Goal: Information Seeking & Learning: Learn about a topic

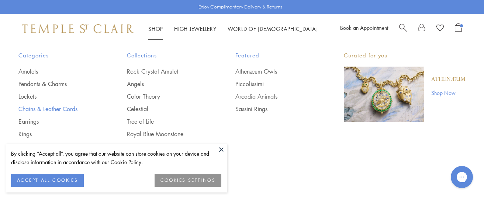
click at [38, 109] on link "Chains & Leather Cords" at bounding box center [57, 109] width 79 height 8
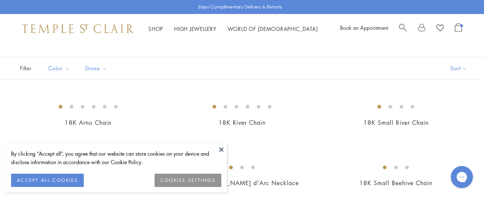
click at [219, 151] on button at bounding box center [221, 149] width 11 height 11
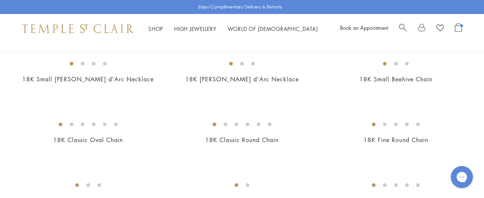
scroll to position [147, 0]
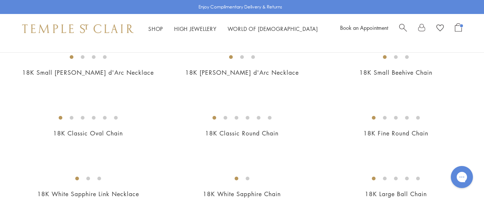
click at [0, 0] on img at bounding box center [0, 0] width 0 height 0
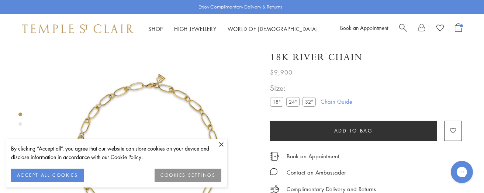
click at [216, 140] on button at bounding box center [221, 144] width 11 height 11
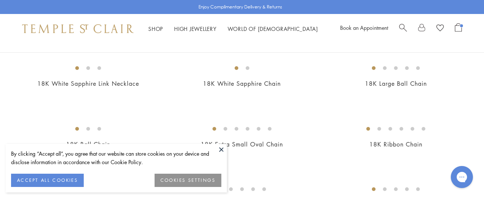
click at [223, 148] on button at bounding box center [221, 149] width 11 height 11
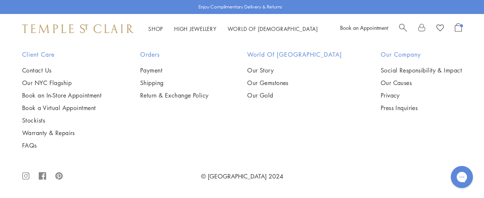
scroll to position [921, 0]
click at [0, 0] on img at bounding box center [0, 0] width 0 height 0
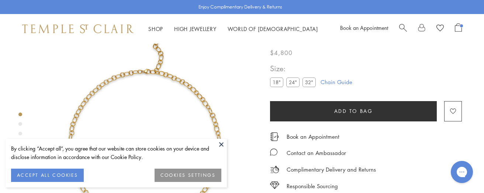
scroll to position [7, 0]
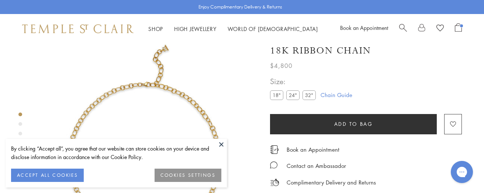
click at [220, 148] on button at bounding box center [221, 144] width 11 height 11
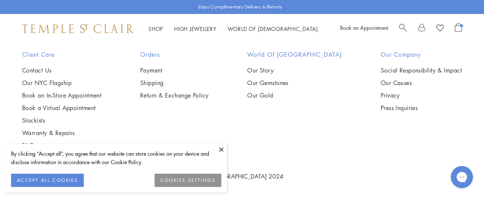
scroll to position [1032, 0]
click at [218, 153] on button at bounding box center [221, 149] width 11 height 11
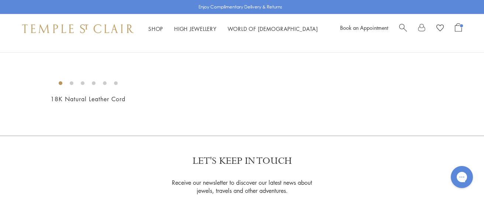
scroll to position [479, 0]
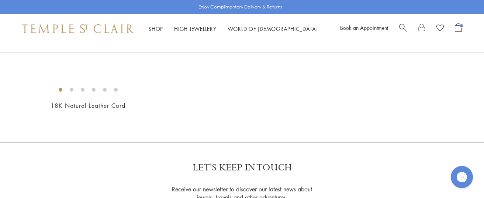
click at [0, 0] on img at bounding box center [0, 0] width 0 height 0
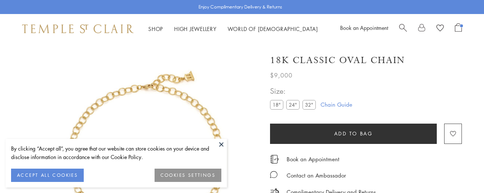
scroll to position [41, 0]
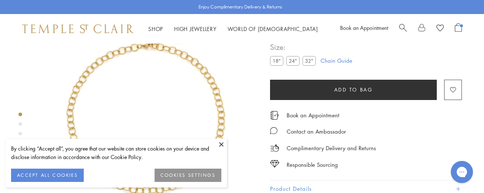
click at [277, 104] on div "Book an Appointment" at bounding box center [366, 112] width 192 height 16
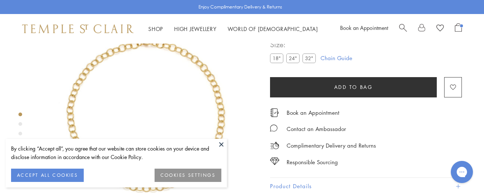
click at [274, 59] on label "18"" at bounding box center [276, 57] width 13 height 9
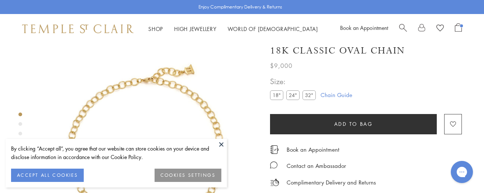
click at [220, 143] on button at bounding box center [221, 144] width 11 height 11
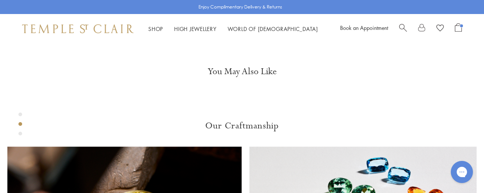
scroll to position [301, 0]
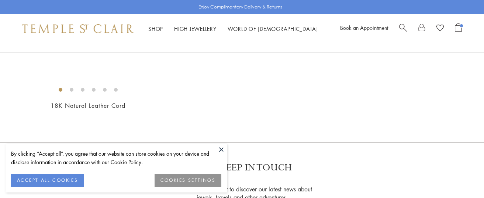
click at [0, 0] on img at bounding box center [0, 0] width 0 height 0
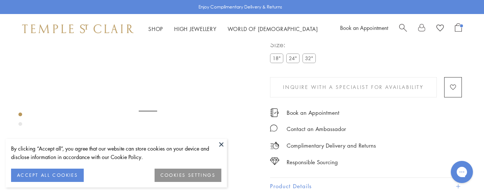
click at [276, 105] on div "Book an Appointment" at bounding box center [366, 109] width 192 height 16
click at [273, 56] on label "18"" at bounding box center [276, 57] width 13 height 9
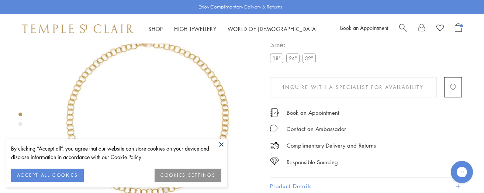
click at [221, 146] on button at bounding box center [221, 144] width 11 height 11
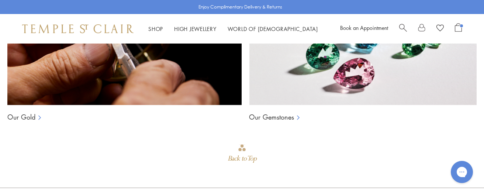
scroll to position [559, 0]
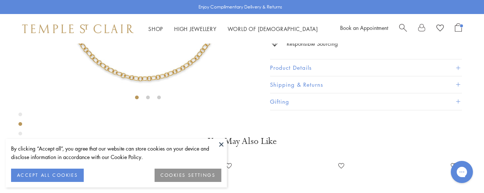
scroll to position [184, 0]
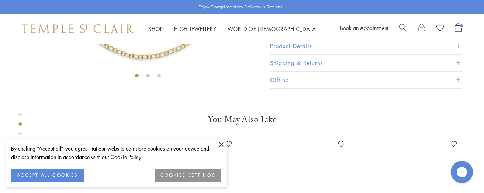
click at [220, 142] on button at bounding box center [221, 144] width 11 height 11
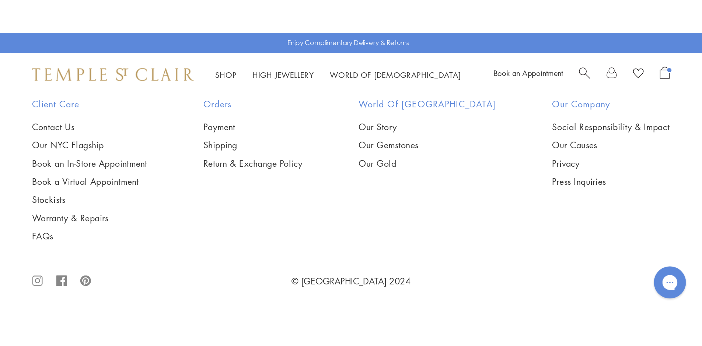
scroll to position [1315, 0]
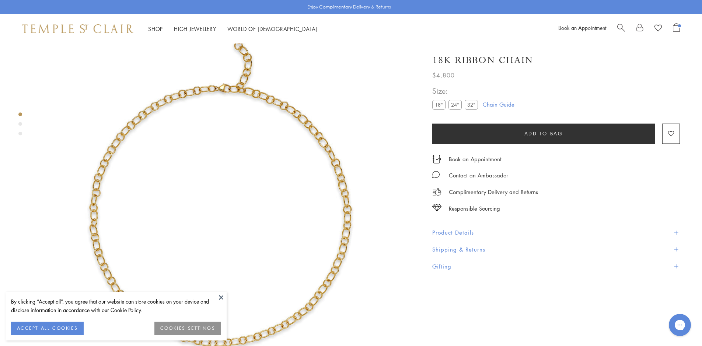
scroll to position [43, 0]
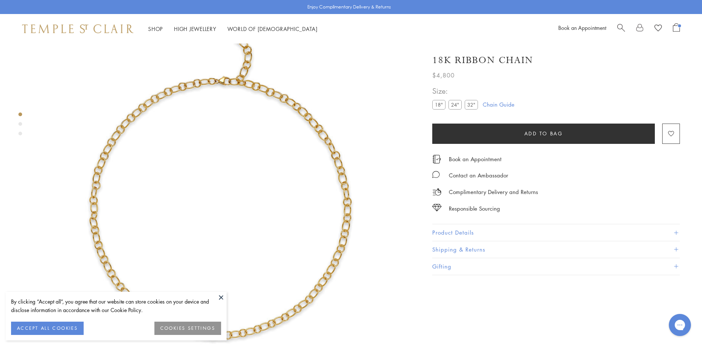
click at [217, 295] on button at bounding box center [221, 297] width 11 height 11
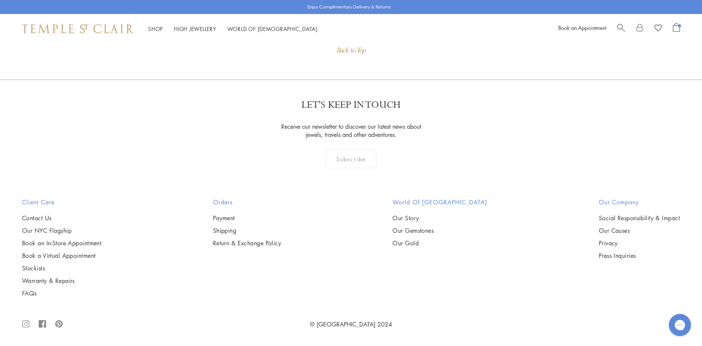
scroll to position [1370, 0]
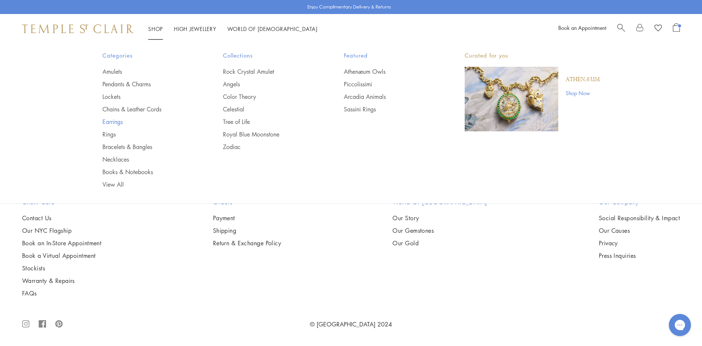
click at [115, 123] on link "Earrings" at bounding box center [147, 122] width 91 height 8
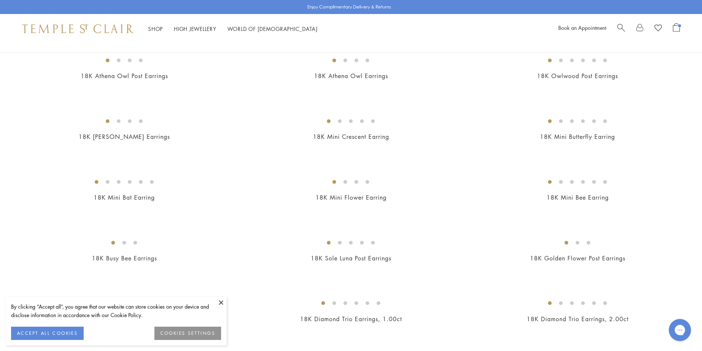
scroll to position [221, 0]
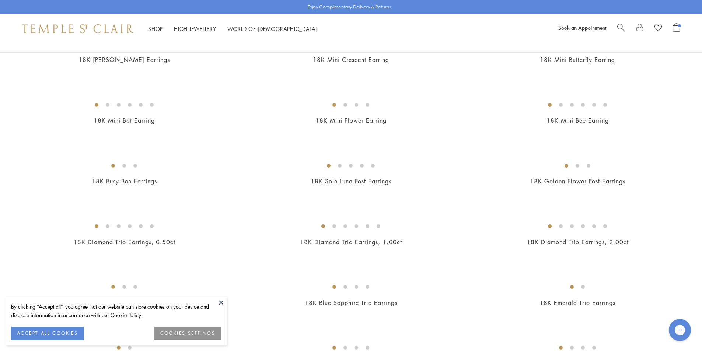
click at [223, 301] on button at bounding box center [221, 302] width 11 height 11
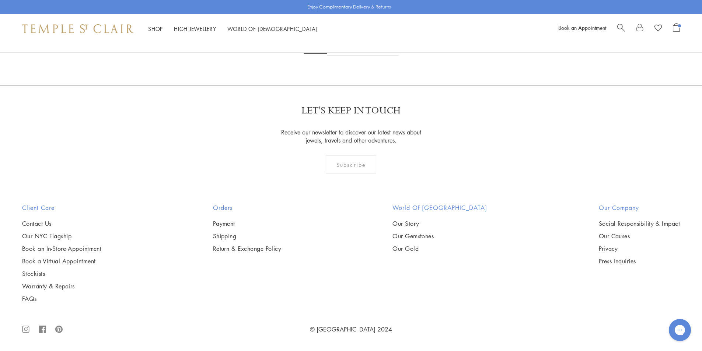
scroll to position [2911, 0]
click at [0, 0] on img at bounding box center [0, 0] width 0 height 0
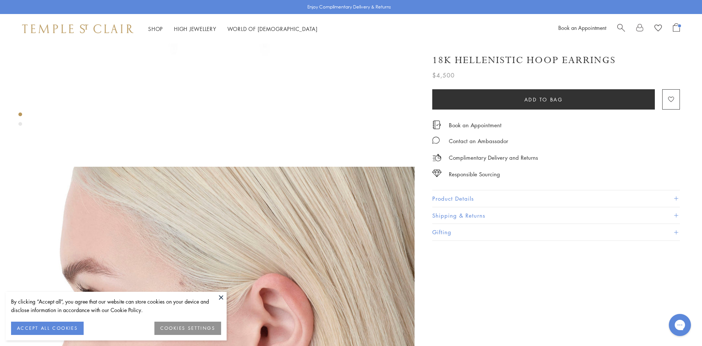
scroll to position [369, 0]
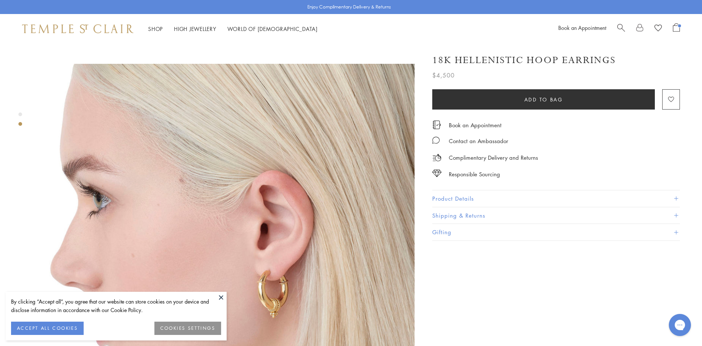
click at [224, 296] on button at bounding box center [221, 297] width 11 height 11
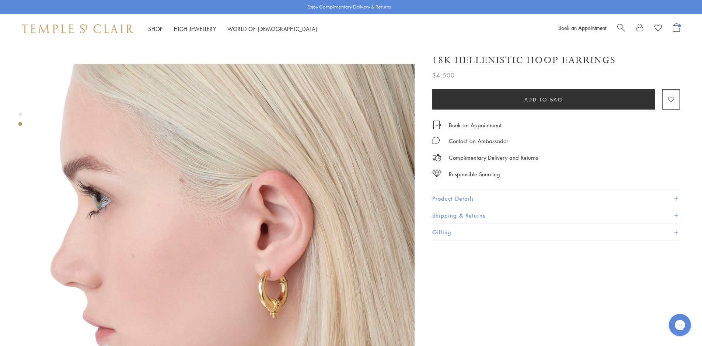
click at [476, 192] on button "Product Details" at bounding box center [556, 198] width 248 height 17
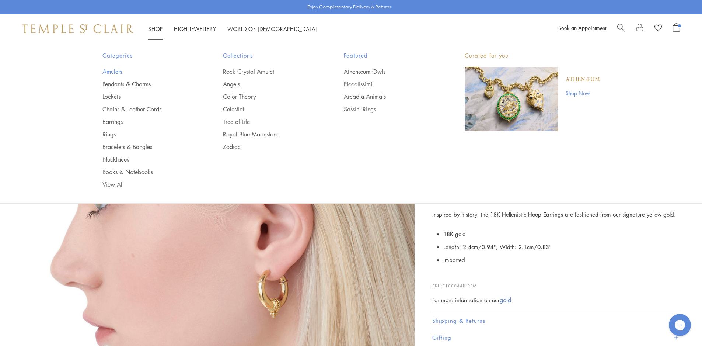
click at [117, 74] on link "Amulets" at bounding box center [147, 71] width 91 height 8
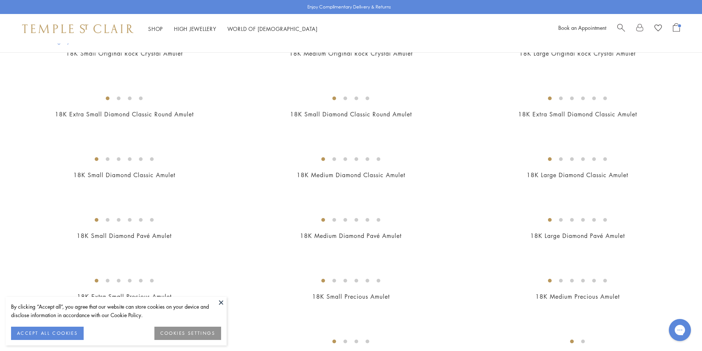
scroll to position [477, 0]
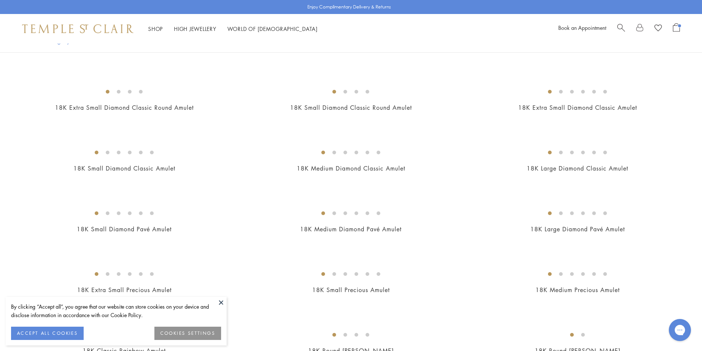
click at [221, 301] on button at bounding box center [221, 302] width 11 height 11
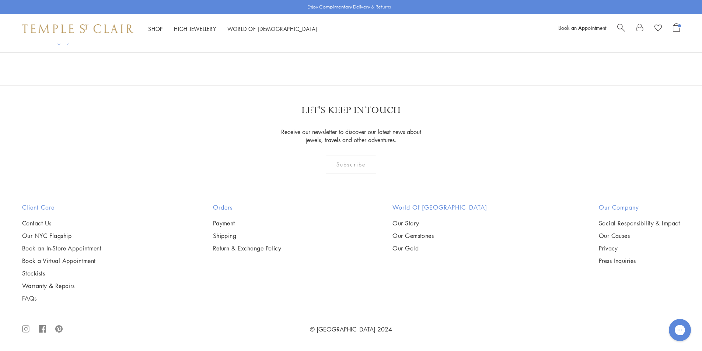
scroll to position [1620, 0]
